Goal: Information Seeking & Learning: Learn about a topic

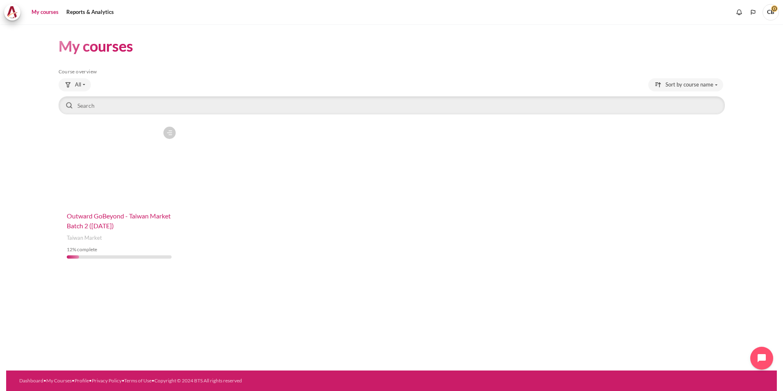
click at [147, 216] on span "Outward GoBeyond - Taiwan Market Batch 2 ([DATE])" at bounding box center [119, 221] width 104 height 18
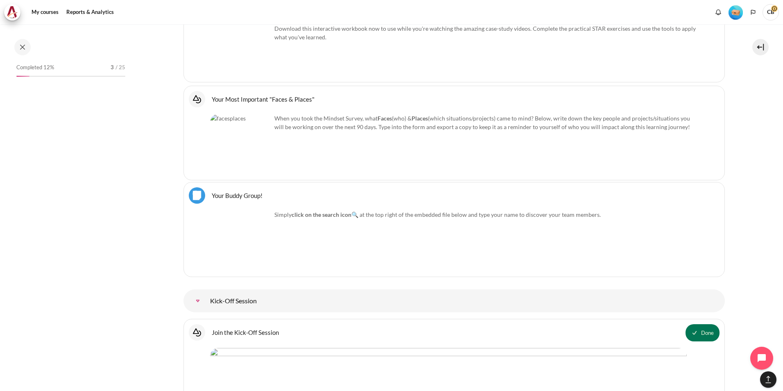
scroll to position [678, 0]
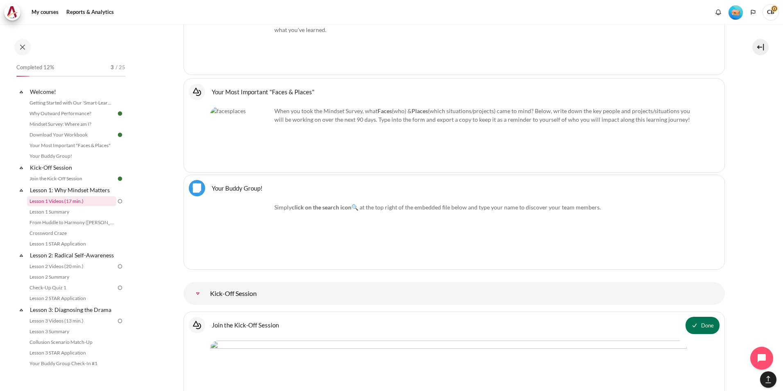
click at [82, 198] on link "Lesson 1 Videos (17 min.)" at bounding box center [71, 201] width 89 height 10
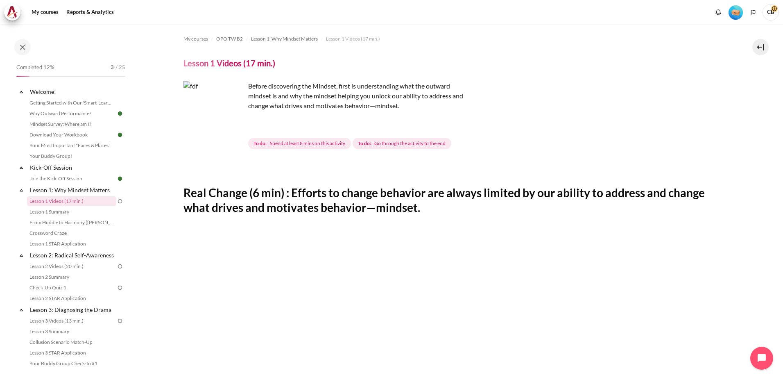
click at [457, 197] on h2 "Real Change (6 min) : Efforts to change behavior are always limited by our abil…" at bounding box center [455, 200] width 542 height 30
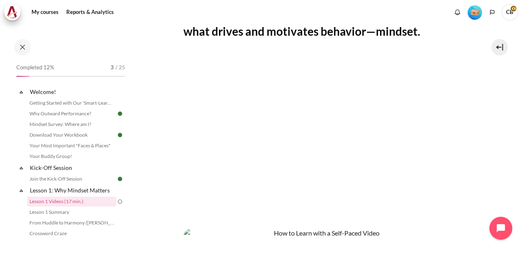
scroll to position [205, 0]
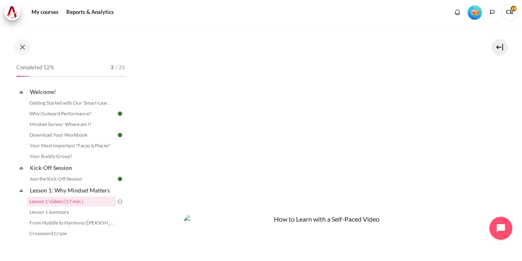
click at [490, 171] on section "My courses OPO TW B2 Lesson 1: Why Mindset Matters Lesson 1 Videos (17 min.) Le…" at bounding box center [323, 108] width 385 height 579
click at [481, 172] on section "My courses OPO TW B2 Lesson 1: Why Mindset Matters Lesson 1 Videos (17 min.) Le…" at bounding box center [323, 108] width 385 height 579
click at [497, 187] on section "My courses OPO TW B2 Lesson 1: Why Mindset Matters Lesson 1 Videos (17 min.) Le…" at bounding box center [323, 108] width 385 height 579
click at [480, 86] on section "My courses OPO TW B2 Lesson 1: Why Mindset Matters Lesson 1 Videos (17 min.) Le…" at bounding box center [323, 108] width 385 height 579
click at [492, 121] on section "My courses OPO TW B2 Lesson 1: Why Mindset Matters Lesson 1 Videos (17 min.) Le…" at bounding box center [323, 108] width 385 height 579
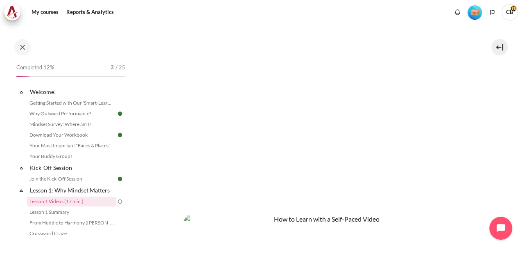
click at [466, 128] on section "My courses OPO TW B2 Lesson 1: Why Mindset Matters Lesson 1 Videos (17 min.) Le…" at bounding box center [323, 108] width 385 height 579
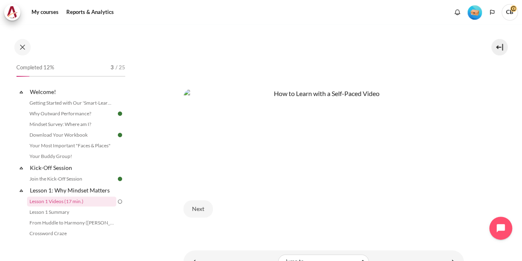
scroll to position [367, 0]
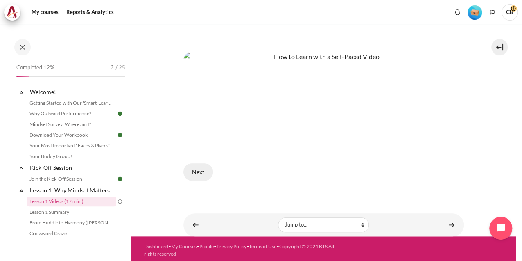
click at [202, 171] on button "Next" at bounding box center [198, 171] width 29 height 17
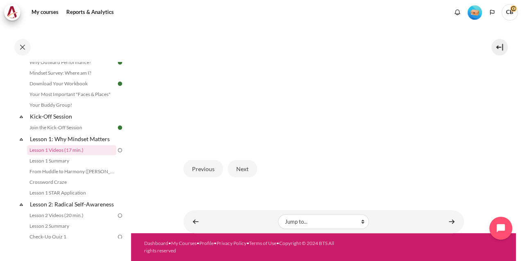
scroll to position [241, 0]
click at [247, 174] on button "Next" at bounding box center [242, 168] width 29 height 17
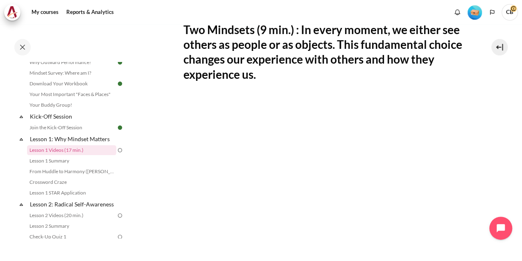
scroll to position [164, 0]
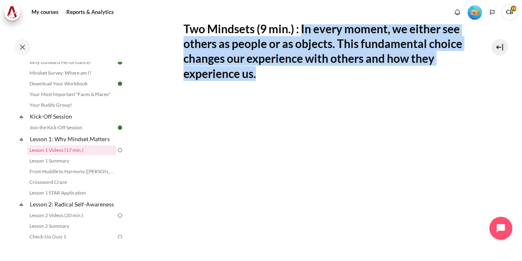
drag, startPoint x: 302, startPoint y: 44, endPoint x: 282, endPoint y: 85, distance: 46.2
click at [282, 81] on h2 "Two Mindsets (9 min.) : In every moment, we either see others as people or as o…" at bounding box center [324, 51] width 281 height 60
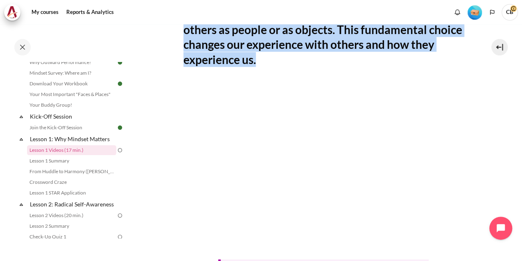
scroll to position [191, 0]
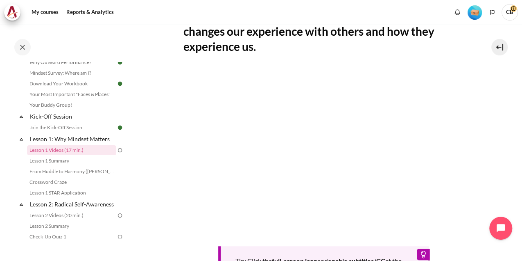
click at [505, 181] on section "My courses OPO TW B2 Lesson 1: Why Mindset Matters Lesson 1 Videos (17 min.) Le…" at bounding box center [323, 114] width 385 height 562
click at [194, 250] on div "Tip: Click the full-screen icon and enable subtitles/CC at the bottom right of …" at bounding box center [324, 177] width 281 height 219
click at [161, 241] on section "My courses OPO TW B2 Lesson 1: Why Mindset Matters Lesson 1 Videos (17 min.) Le…" at bounding box center [323, 114] width 385 height 562
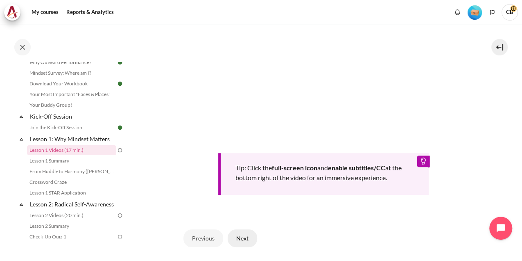
click at [242, 245] on button "Next" at bounding box center [242, 237] width 29 height 17
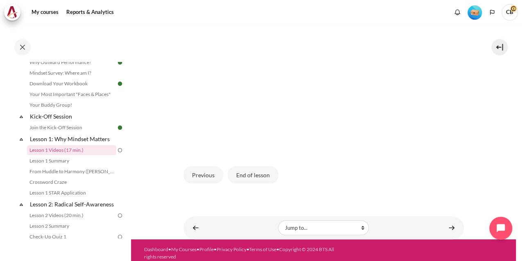
scroll to position [187, 0]
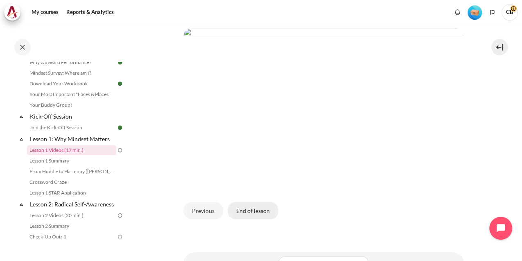
click at [261, 216] on button "End of lesson" at bounding box center [253, 210] width 51 height 17
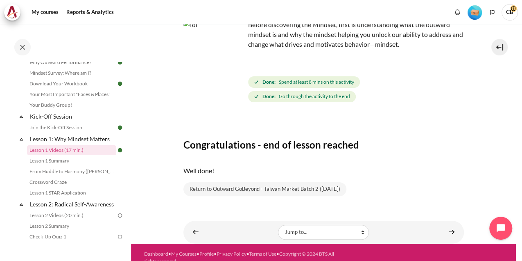
scroll to position [71, 0]
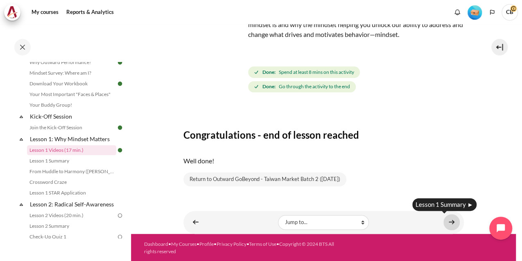
click at [444, 221] on link "Content" at bounding box center [452, 222] width 16 height 16
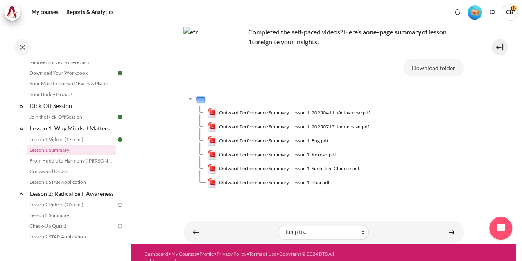
scroll to position [54, 0]
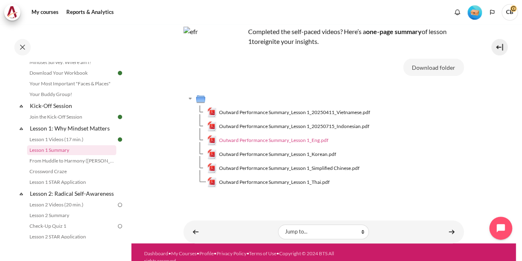
click at [226, 142] on span "Outward Performance Summary_Lesson 1_Eng.pdf" at bounding box center [273, 139] width 109 height 7
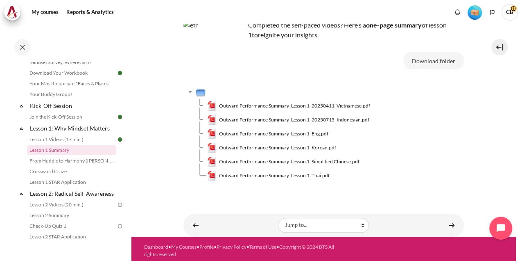
scroll to position [64, 0]
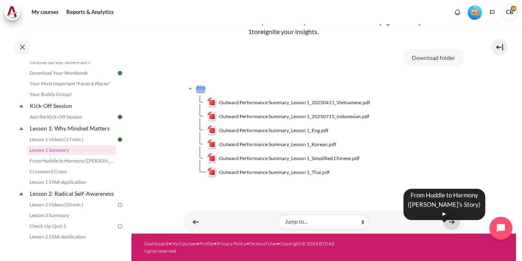
click at [454, 220] on link "Content" at bounding box center [452, 221] width 16 height 16
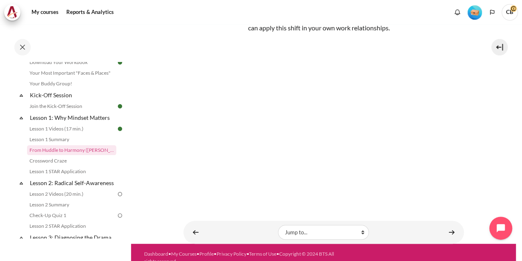
scroll to position [107, 0]
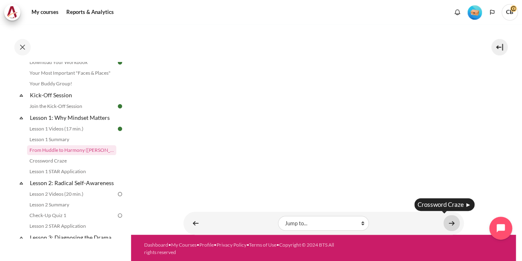
click at [450, 217] on link "Content" at bounding box center [452, 223] width 16 height 16
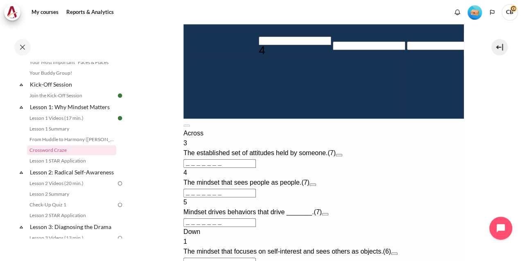
scroll to position [328, 0]
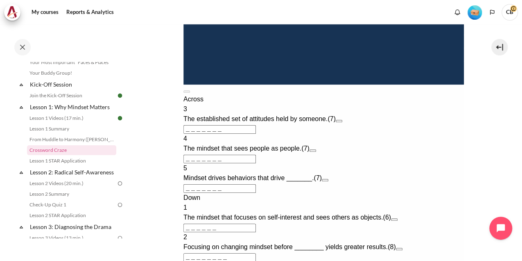
click at [184, 134] on input "＿＿＿＿＿＿＿" at bounding box center [219, 129] width 73 height 9
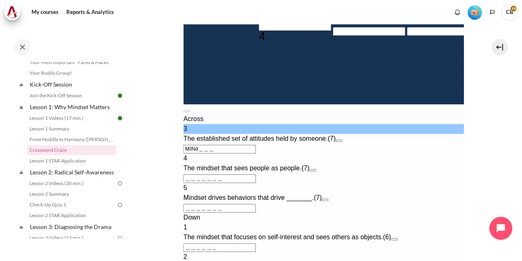
type input "MIND＿＿＿"
type input "＿＿＿＿＿D"
type input "MINDSE＿"
type input "＿E＿＿＿＿＿＿"
type input "MINDSET"
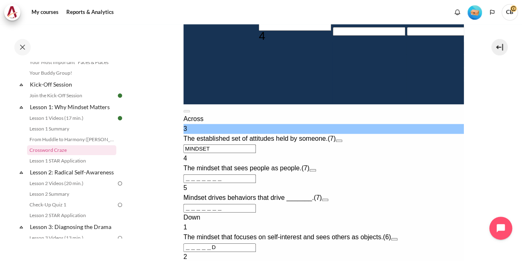
click at [188, 183] on input "＿＿＿＿＿＿＿" at bounding box center [219, 178] width 73 height 9
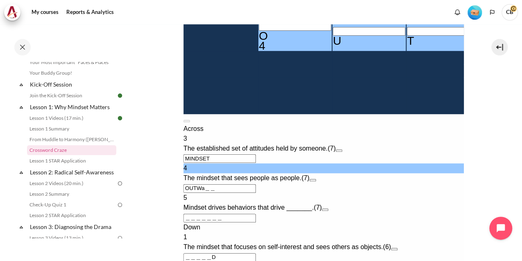
type input "OUTWA＿＿"
type input "＿E＿A＿＿＿＿"
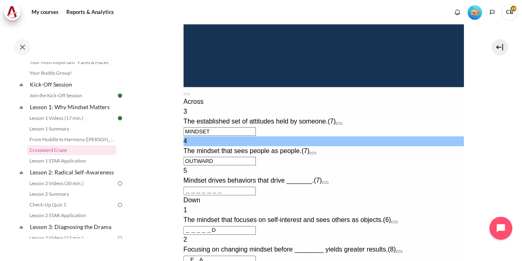
type input "OUTWARD"
click at [188, 195] on input "＿＿＿＿＿＿＿" at bounding box center [219, 190] width 73 height 9
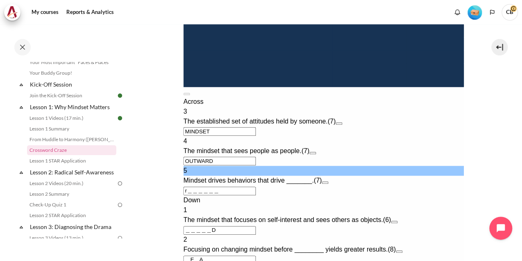
type input "R＿＿＿＿＿＿"
type input "＿E＿A＿＿＿R"
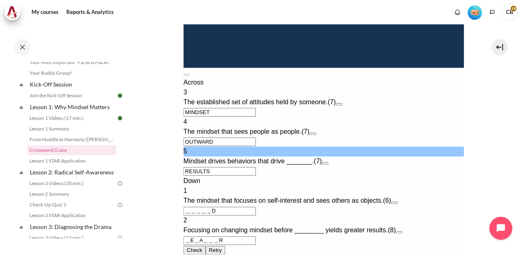
scroll to position [410, 0]
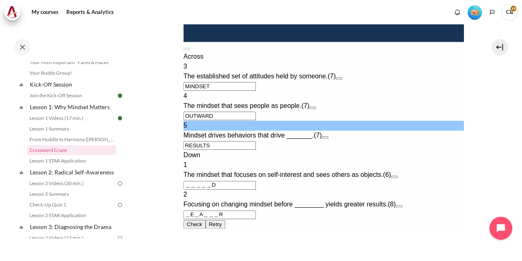
type input "RESULTS"
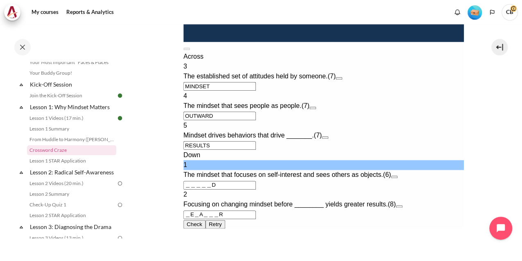
click at [185, 189] on input "＿＿＿＿＿D" at bounding box center [219, 185] width 73 height 9
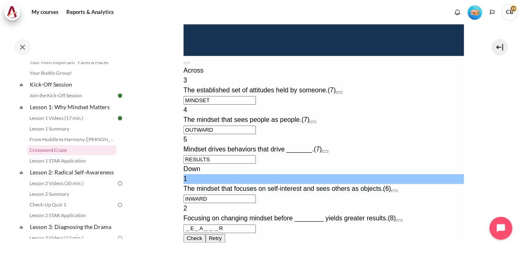
scroll to position [464, 0]
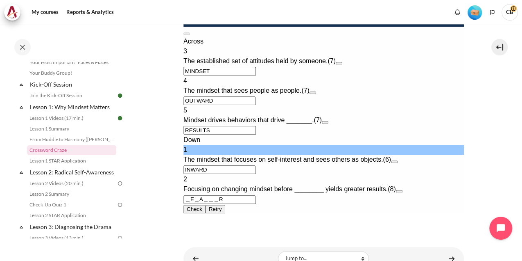
type input "INWARD"
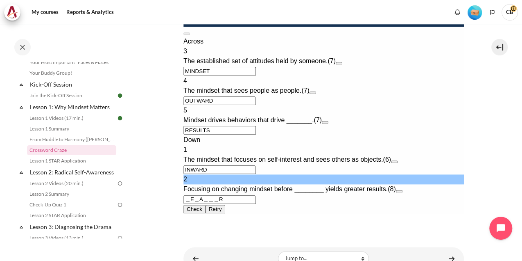
click at [183, 195] on input "＿E＿A＿＿＿R" at bounding box center [219, 199] width 73 height 9
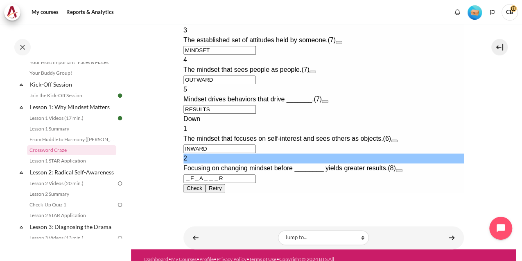
scroll to position [492, 0]
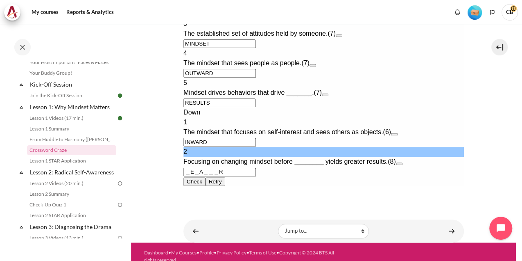
click at [402, 162] on button "Open extra clue for 2 Down. Focusing on changing mindset before ________ yields…" at bounding box center [399, 163] width 7 height 2
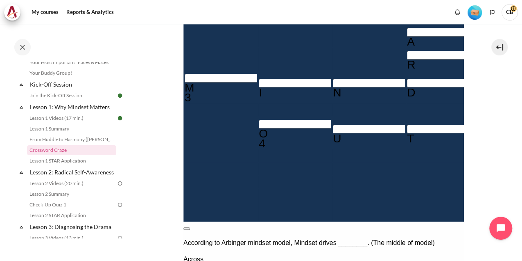
scroll to position [278, 0]
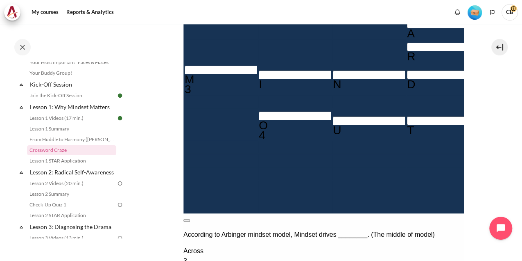
click at [190, 219] on button at bounding box center [186, 220] width 7 height 2
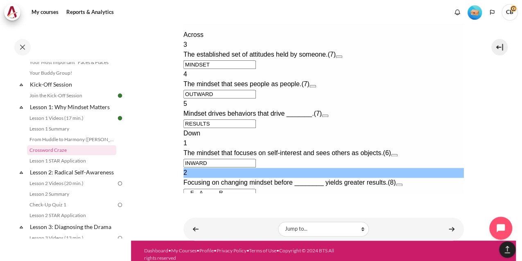
scroll to position [501, 0]
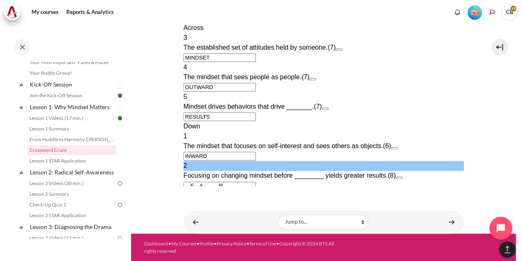
click at [186, 182] on input "＿E＿A＿＿＿R" at bounding box center [219, 186] width 73 height 9
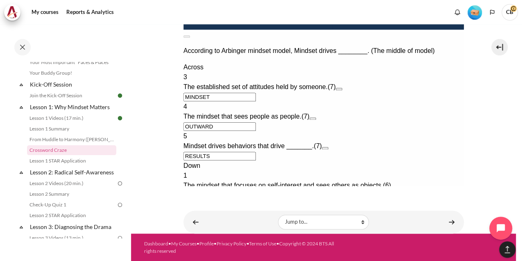
type input "BEHAVIOR"
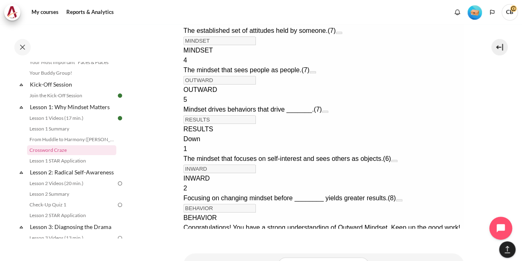
scroll to position [583, 0]
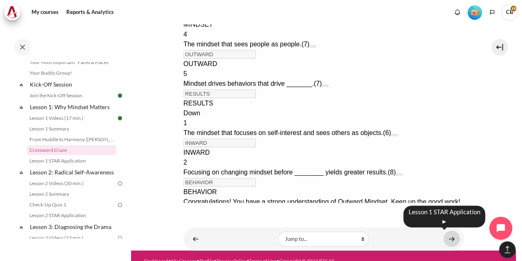
click at [447, 239] on link "Content" at bounding box center [452, 238] width 16 height 16
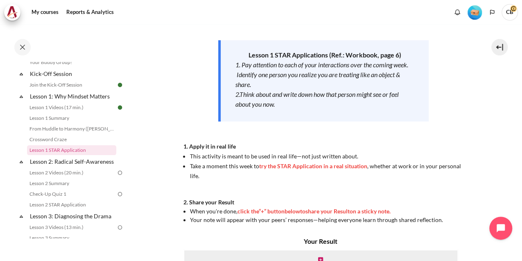
scroll to position [129, 0]
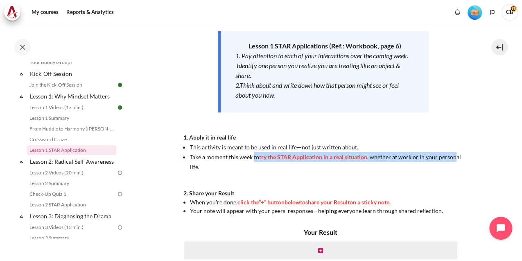
drag, startPoint x: 252, startPoint y: 157, endPoint x: 454, endPoint y: 155, distance: 202.4
click at [454, 155] on span "Take a moment this week to try the STAR Application in a real situation , wheth…" at bounding box center [325, 161] width 271 height 17
click at [320, 159] on span "try the STAR Application in a real situation" at bounding box center [313, 156] width 108 height 7
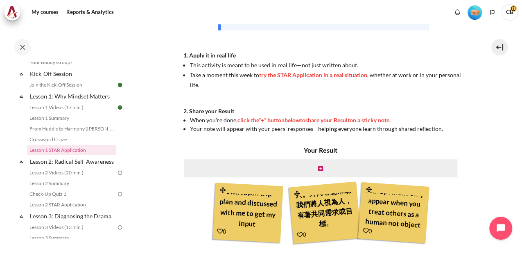
scroll to position [29, 0]
click at [319, 167] on icon "Content" at bounding box center [320, 169] width 5 height 6
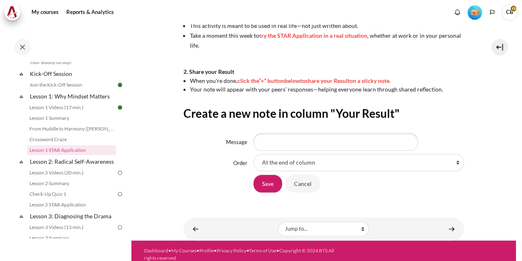
scroll to position [257, 0]
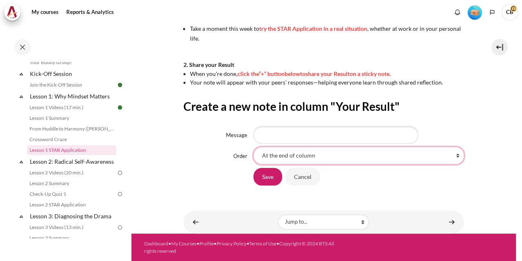
click at [307, 152] on select "At the end of column First place in column After 'My son shared his own Japan t…" at bounding box center [359, 155] width 211 height 17
click at [254, 147] on select "At the end of column First place in column After 'My son shared his own Japan t…" at bounding box center [359, 155] width 211 height 17
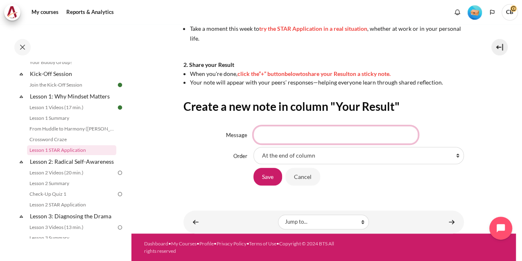
click at [287, 134] on input "Message" at bounding box center [336, 134] width 165 height 17
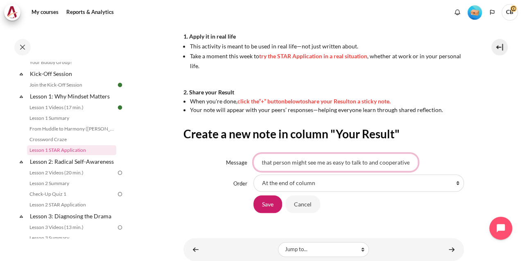
scroll to position [0, 13]
type input "I feel that person might see me as easy to talk to and cooperative."
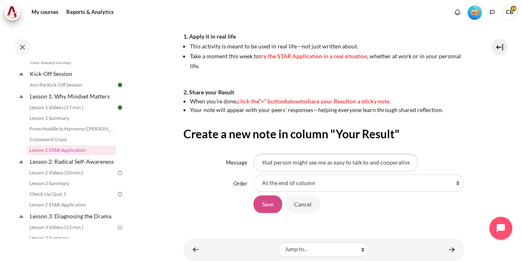
click at [272, 207] on input "Save" at bounding box center [268, 203] width 29 height 17
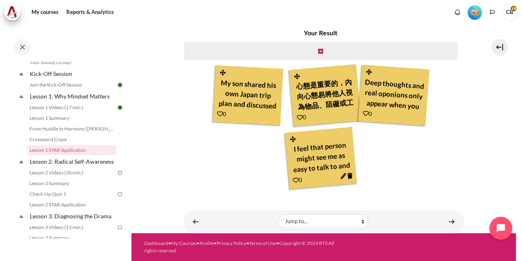
scroll to position [9, 0]
